Goal: Task Accomplishment & Management: Use online tool/utility

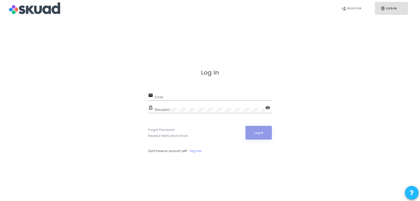
click at [175, 94] on div "Email" at bounding box center [213, 95] width 117 height 9
type input "[EMAIL_ADDRESS][DOMAIN_NAME]"
click at [176, 107] on div "Password" at bounding box center [210, 108] width 110 height 9
click at [267, 105] on mat-icon "visibility" at bounding box center [268, 108] width 7 height 7
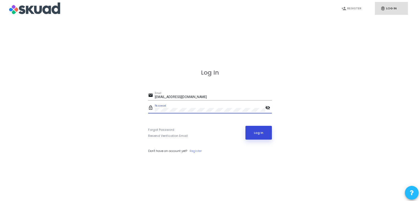
click at [262, 130] on button "Log In" at bounding box center [258, 133] width 27 height 14
click at [393, 4] on link "fingerprint Log In" at bounding box center [391, 8] width 33 height 13
click at [262, 131] on button "Log In" at bounding box center [258, 133] width 27 height 14
click at [245, 126] on button "Log In" at bounding box center [258, 133] width 27 height 14
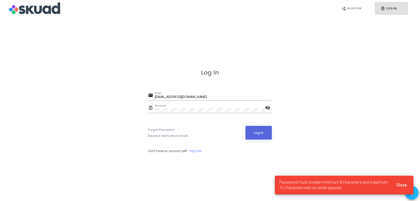
click at [59, 13] on img at bounding box center [34, 9] width 51 height 14
click at [59, 12] on img at bounding box center [34, 9] width 51 height 14
click at [54, 11] on img at bounding box center [34, 9] width 51 height 14
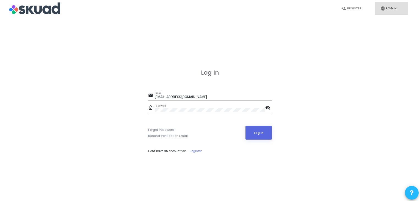
click at [153, 109] on mat-icon "lock_outline" at bounding box center [151, 108] width 7 height 7
click at [394, 11] on link "fingerprint Log In" at bounding box center [391, 8] width 33 height 13
click at [390, 9] on link "fingerprint Log In" at bounding box center [391, 8] width 33 height 13
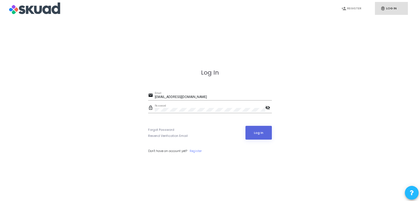
click at [390, 9] on link "fingerprint Log In" at bounding box center [391, 8] width 33 height 13
click at [248, 128] on button "Log In" at bounding box center [258, 133] width 27 height 14
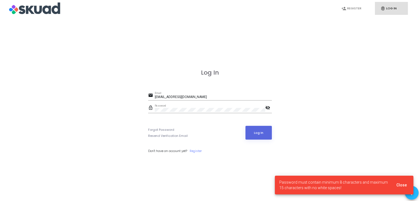
click at [400, 186] on span "Close" at bounding box center [401, 184] width 10 height 4
